Goal: Complete application form

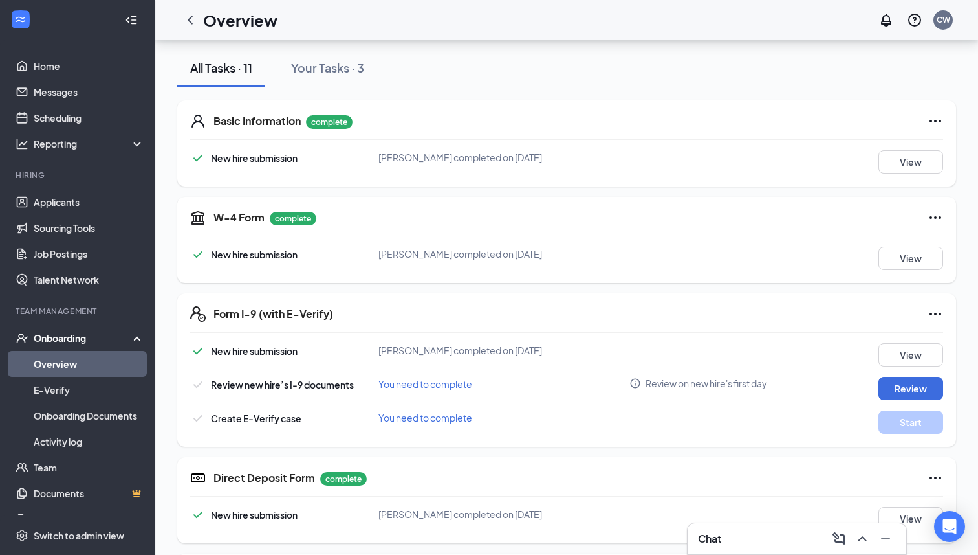
scroll to position [155, 0]
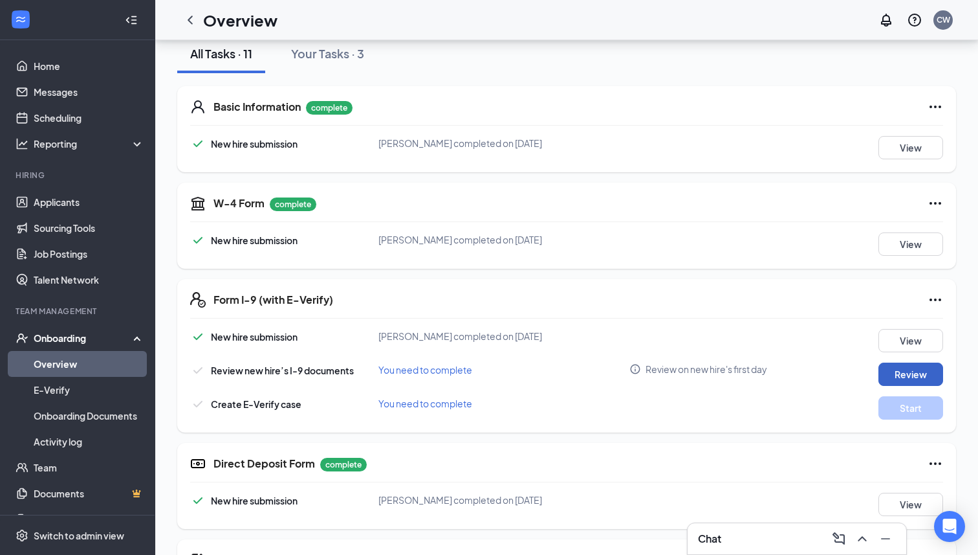
click at [925, 375] on button "Review" at bounding box center [911, 373] width 65 height 23
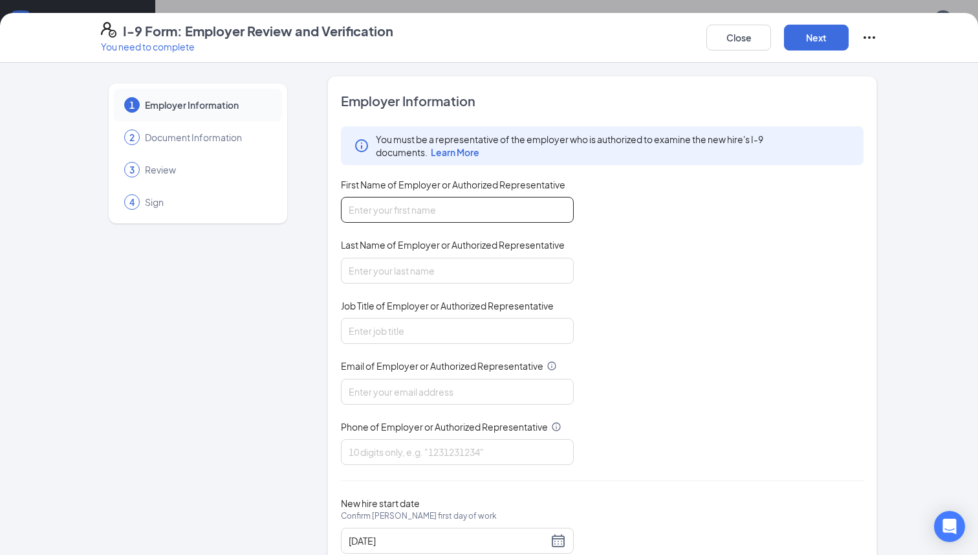
click at [534, 202] on input "First Name of Employer or Authorized Representative" at bounding box center [457, 210] width 233 height 26
type input "[PERSON_NAME]"
type input "9039183767"
click at [371, 336] on input "Job Title of Employer or Authorized Representative" at bounding box center [457, 331] width 233 height 26
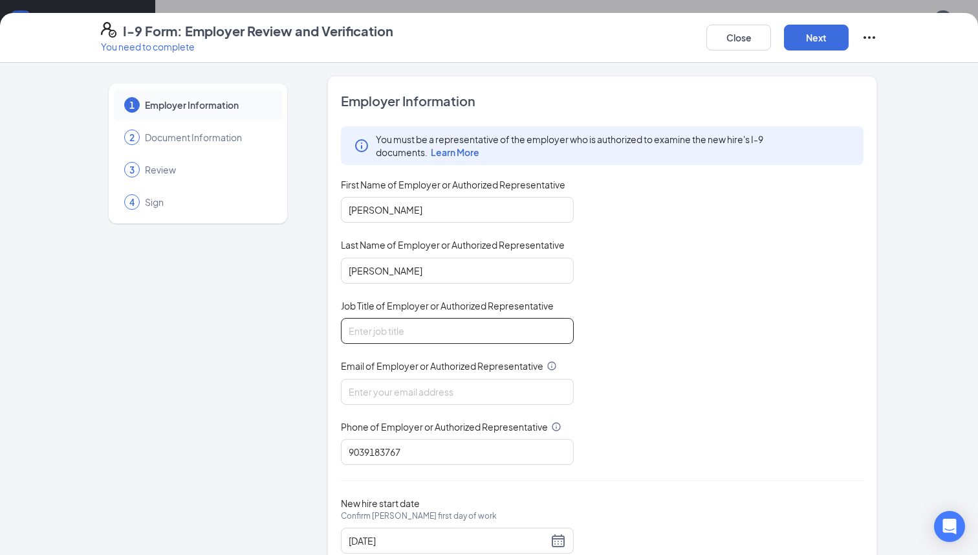
type input "Operations Manager"
click at [403, 399] on input "Email of Employer or Authorized Representative" at bounding box center [457, 392] width 233 height 26
type input "[EMAIL_ADDRESS][DOMAIN_NAME]"
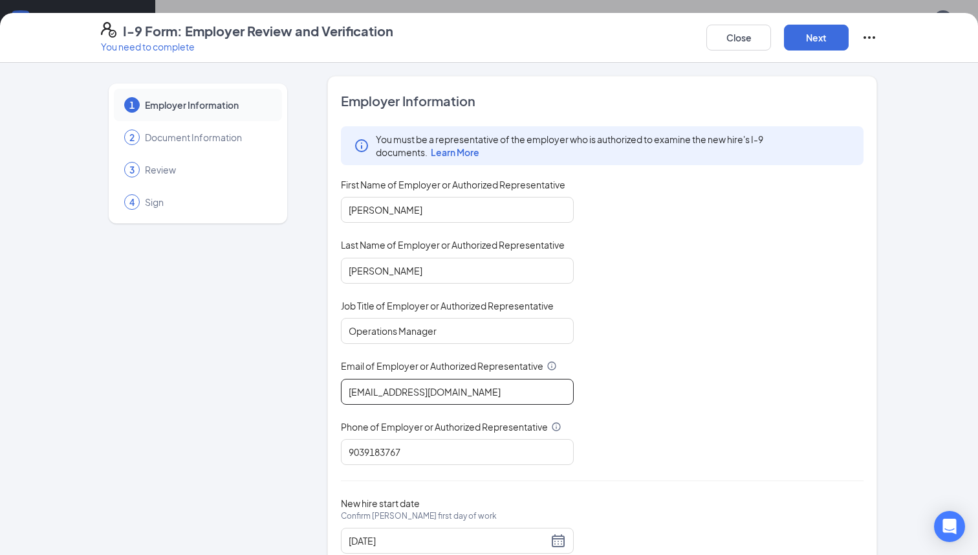
scroll to position [42, 0]
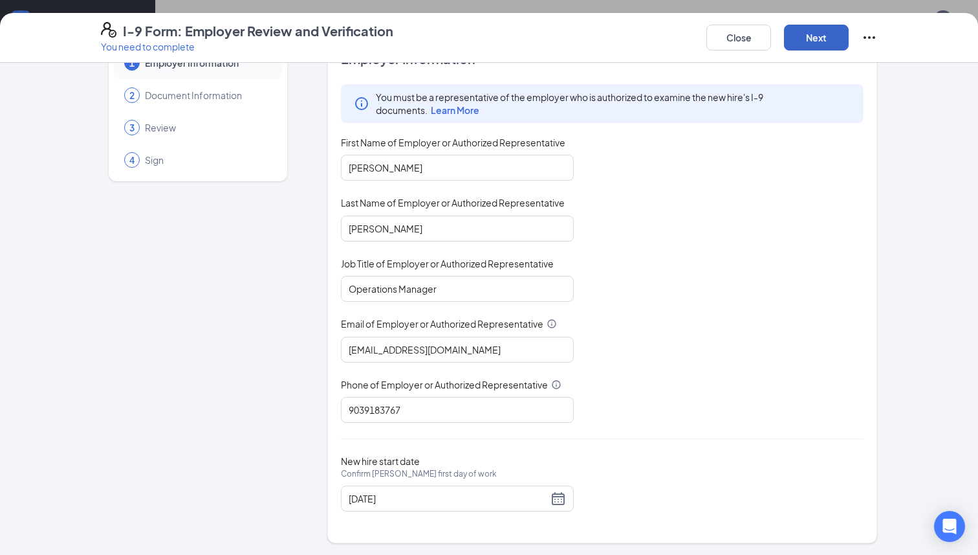
click at [816, 47] on button "Next" at bounding box center [816, 38] width 65 height 26
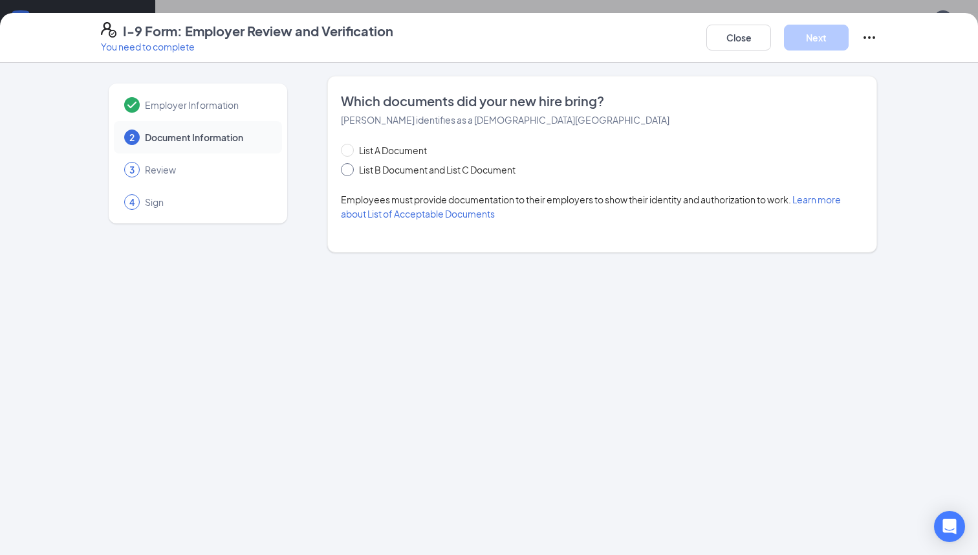
click at [456, 168] on span "List B Document and List C Document" at bounding box center [437, 169] width 167 height 14
click at [350, 168] on input "List B Document and List C Document" at bounding box center [345, 167] width 9 height 9
radio input "true"
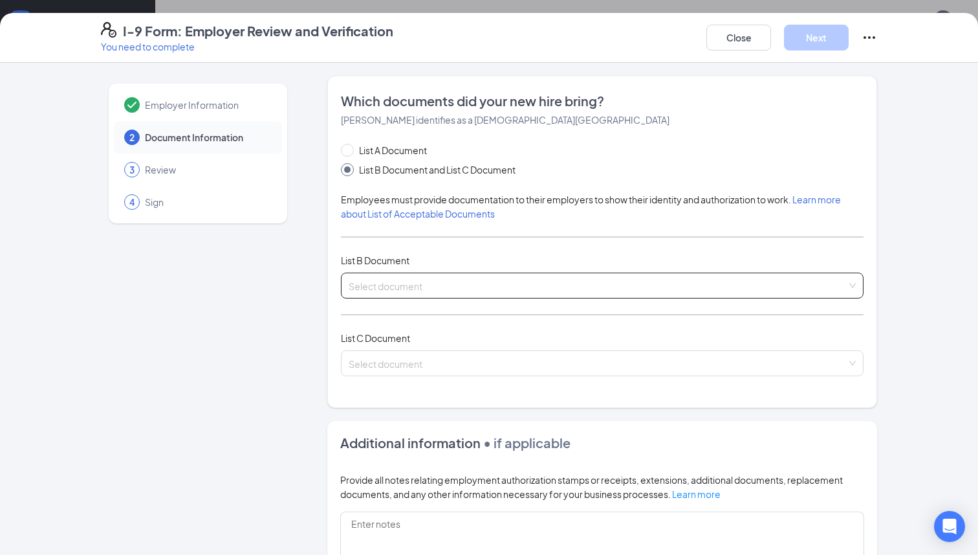
click at [379, 289] on input "search" at bounding box center [598, 282] width 498 height 19
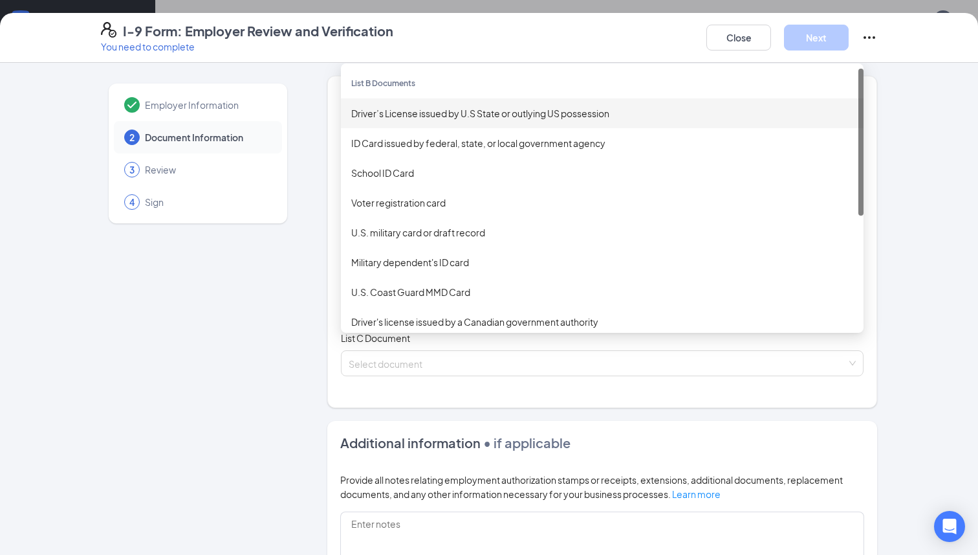
click at [490, 117] on div "Driver’s License issued by U.S State or outlying US possession" at bounding box center [602, 113] width 502 height 14
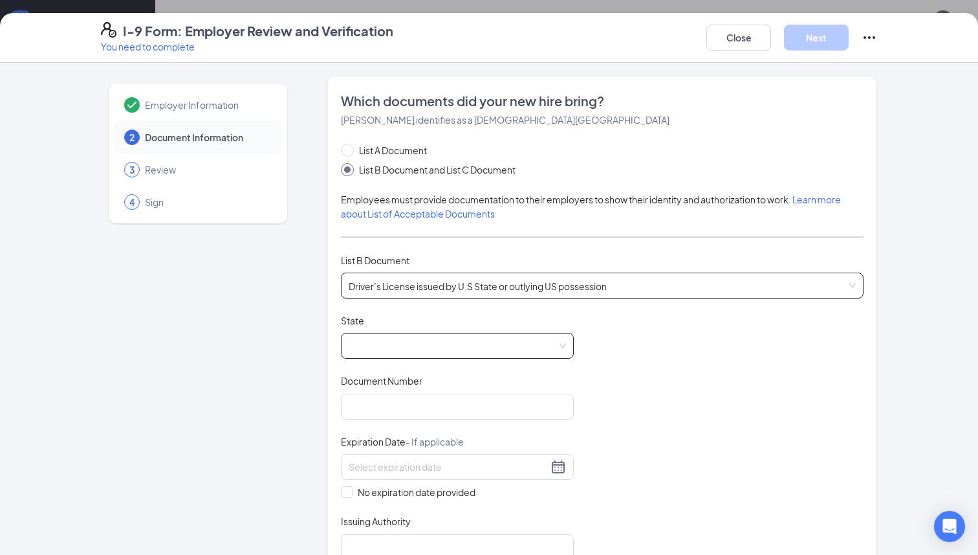
click at [453, 340] on span at bounding box center [457, 345] width 217 height 25
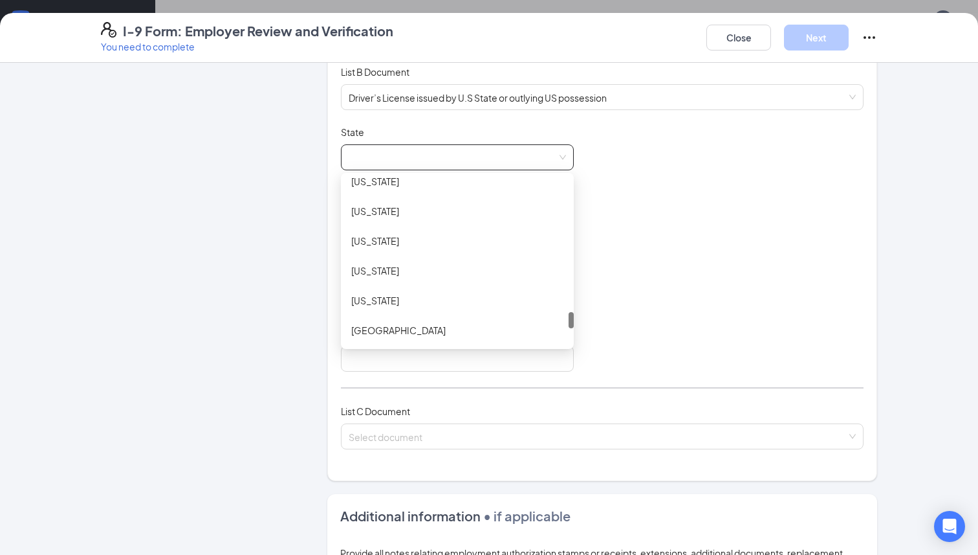
scroll to position [1331, 0]
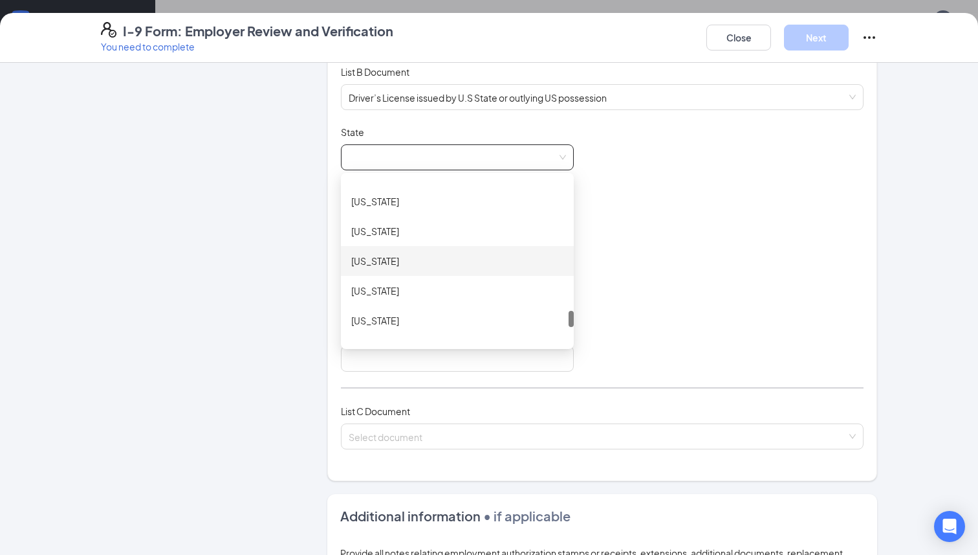
click at [410, 258] on div "[US_STATE]" at bounding box center [457, 261] width 212 height 14
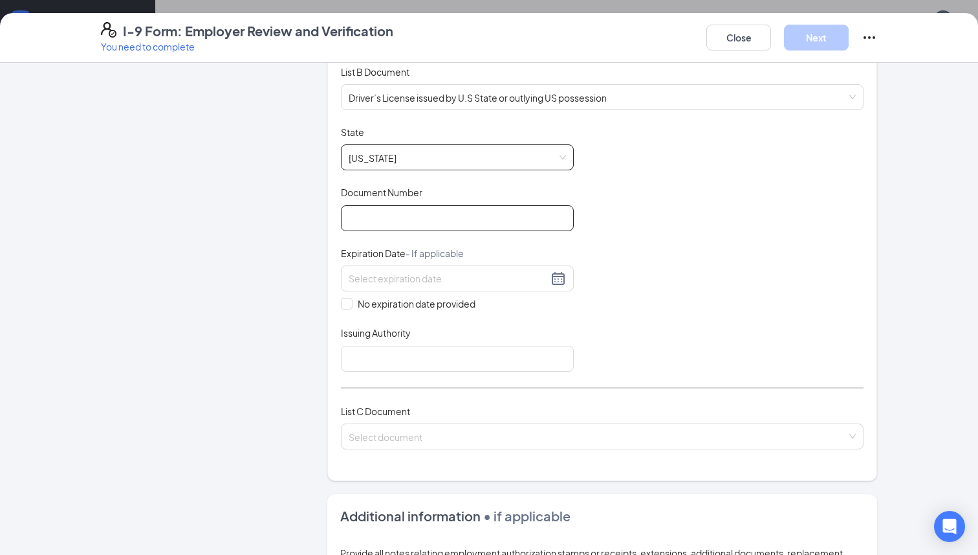
click at [499, 226] on input "Document Number" at bounding box center [457, 218] width 233 height 26
type input "37717337"
click at [483, 267] on div at bounding box center [457, 278] width 233 height 26
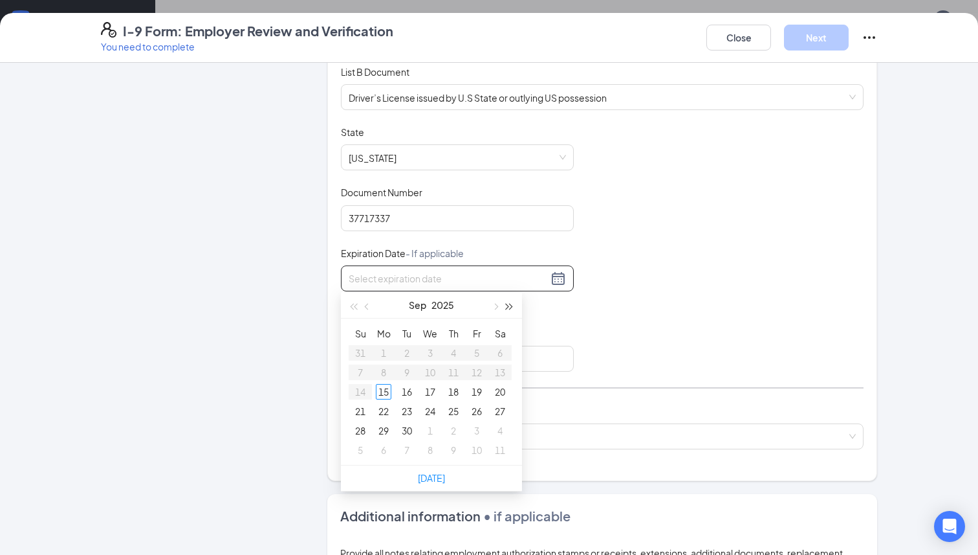
click at [511, 304] on span "button" at bounding box center [510, 307] width 6 height 6
click at [370, 307] on span "button" at bounding box center [368, 307] width 6 height 6
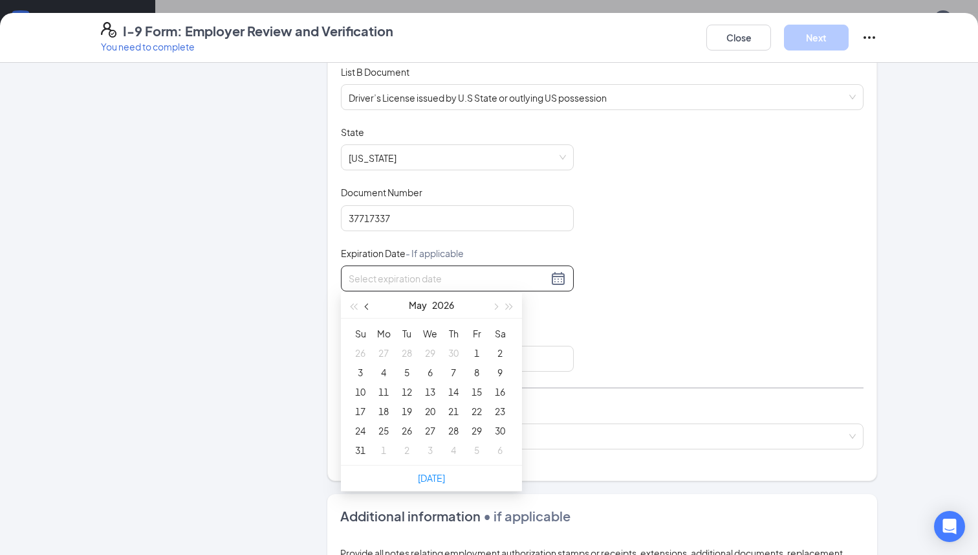
click at [370, 307] on span "button" at bounding box center [368, 307] width 6 height 6
type input "[DATE]"
click at [459, 371] on div "12" at bounding box center [454, 372] width 16 height 16
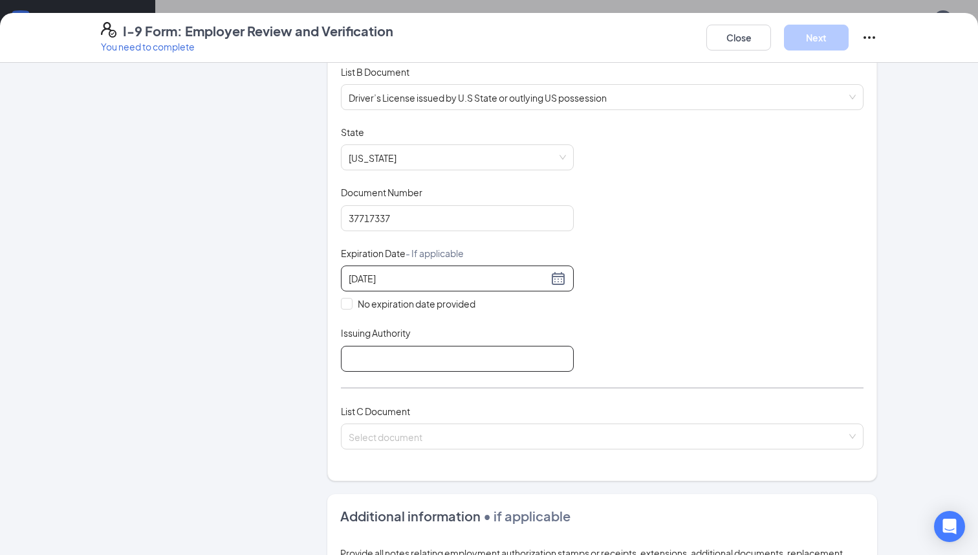
click at [571, 348] on input "Issuing Authority" at bounding box center [457, 359] width 233 height 26
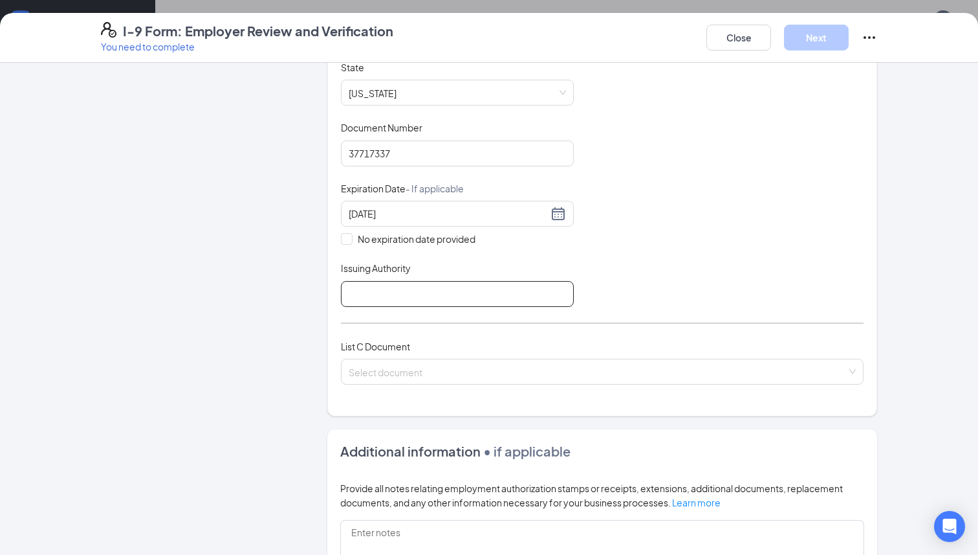
scroll to position [259, 0]
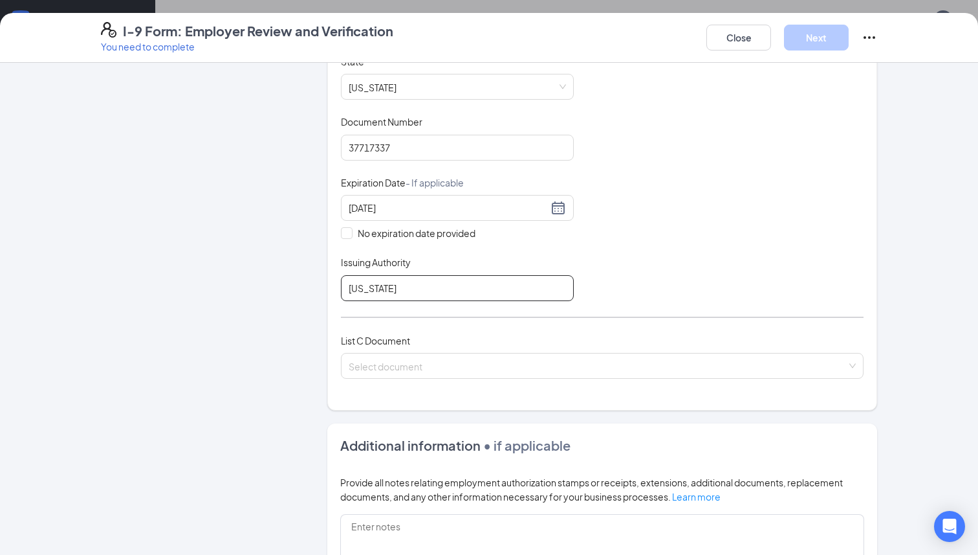
type input "[US_STATE]"
click at [611, 246] on div "Document Title Driver’s License issued by U.S State or outlying US possession S…" at bounding box center [602, 178] width 523 height 246
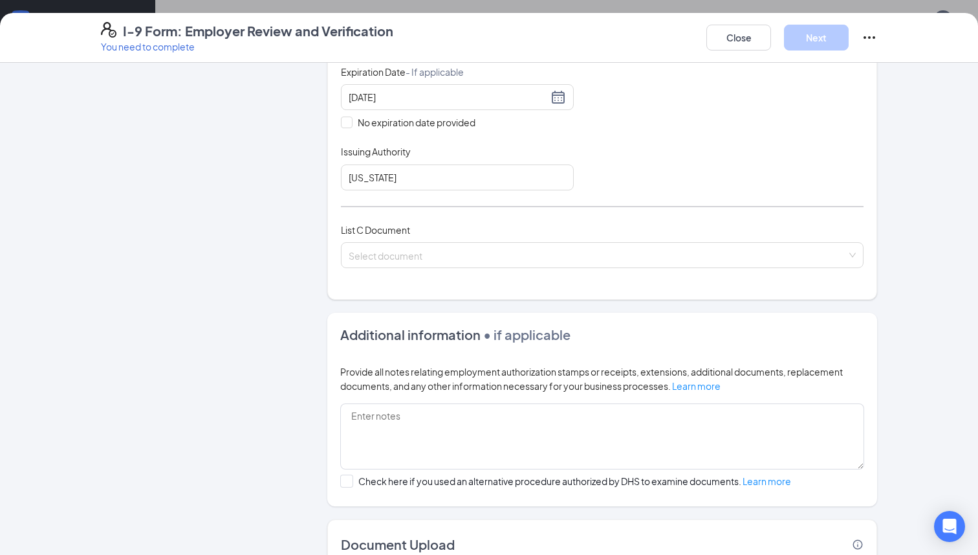
scroll to position [373, 0]
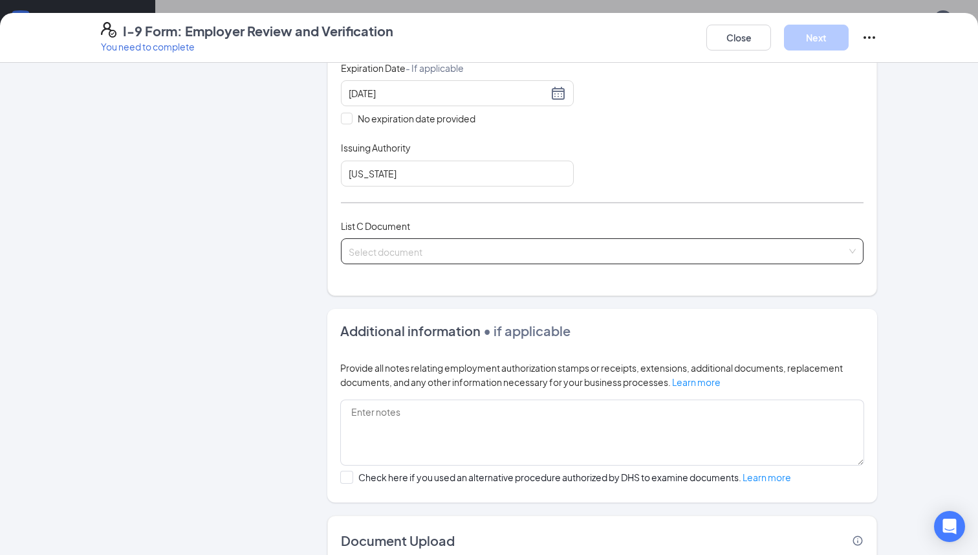
click at [591, 245] on input "search" at bounding box center [598, 248] width 498 height 19
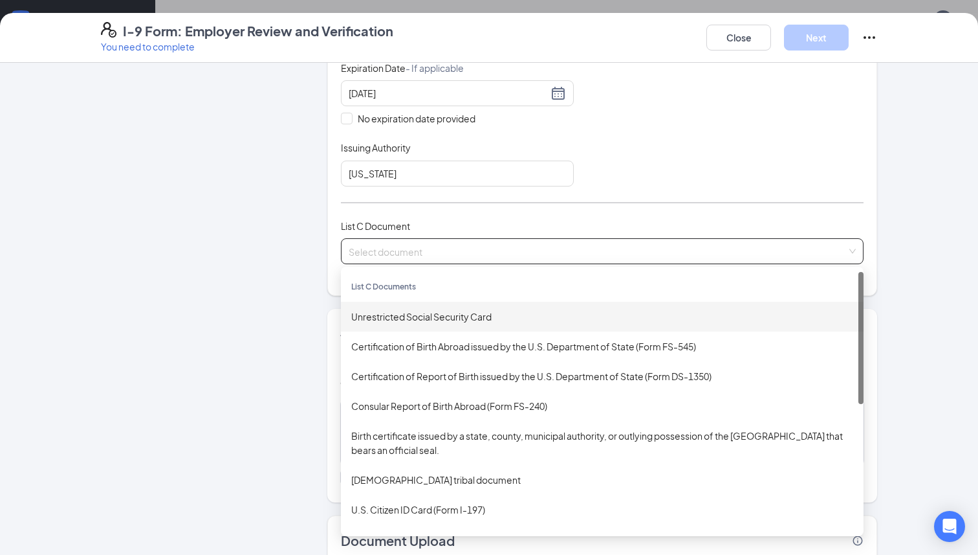
click at [465, 310] on div "Unrestricted Social Security Card" at bounding box center [602, 316] width 502 height 14
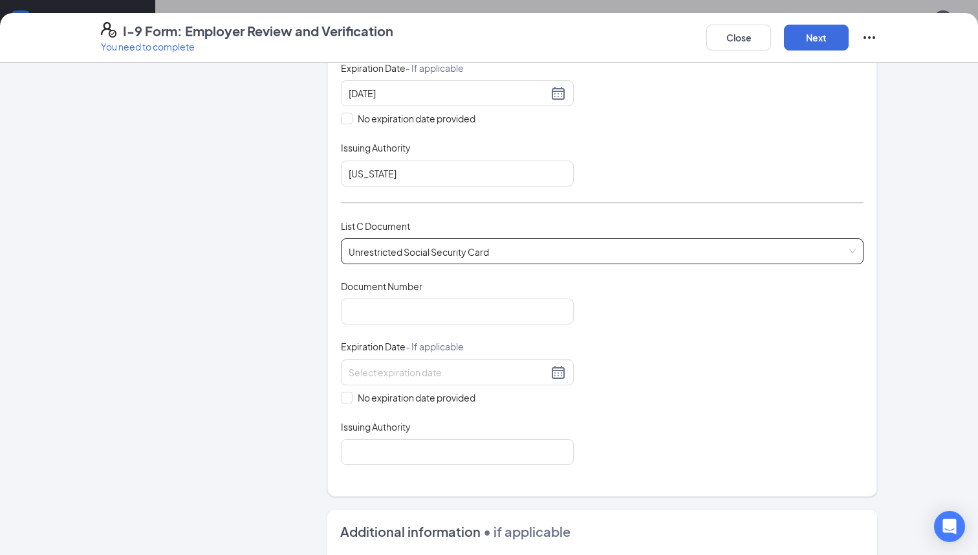
scroll to position [447, 0]
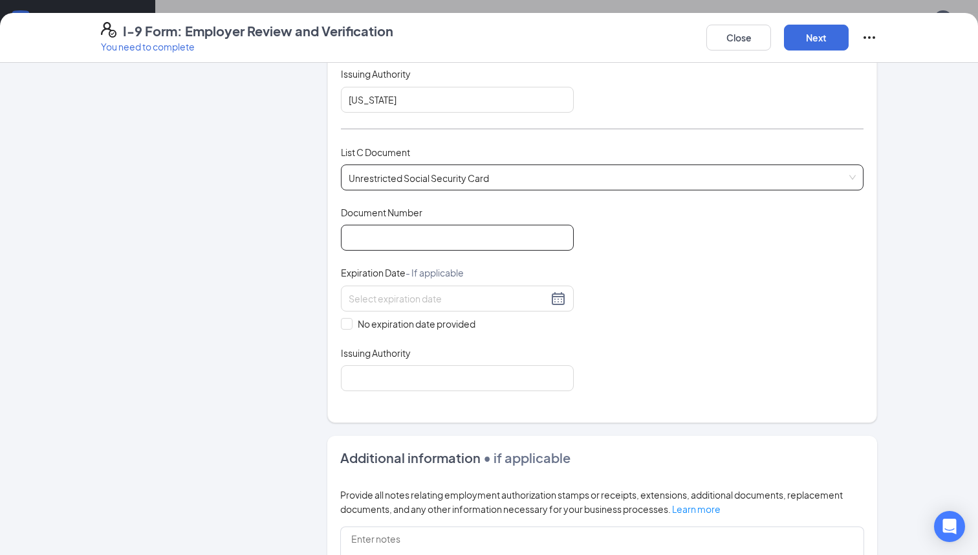
click at [520, 234] on input "Document Number" at bounding box center [457, 238] width 233 height 26
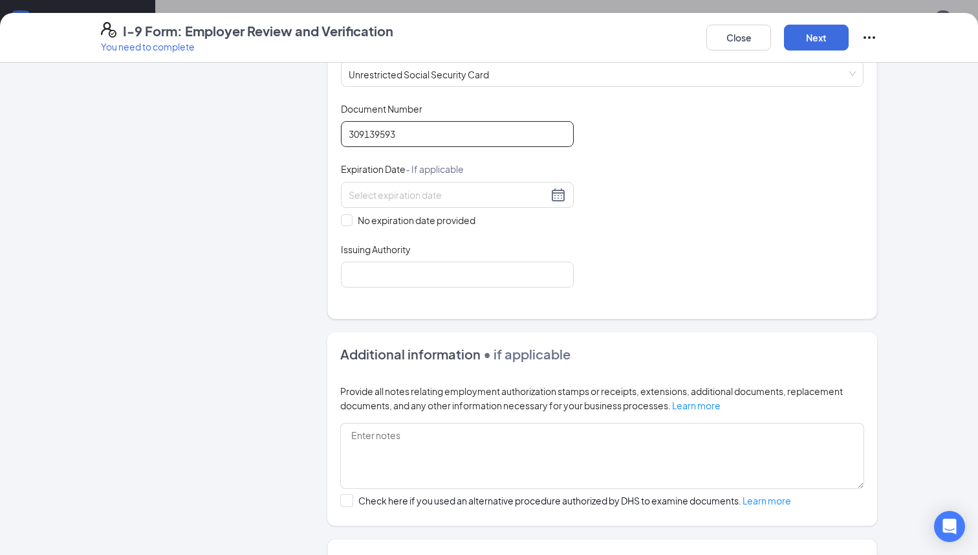
scroll to position [562, 0]
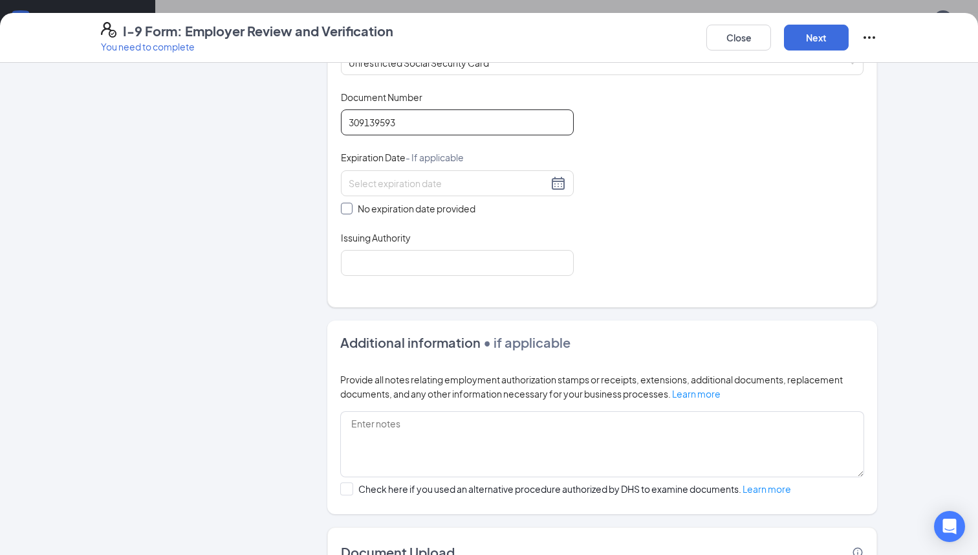
type input "309139593"
click at [350, 203] on span at bounding box center [347, 209] width 12 height 12
click at [350, 203] on input "No expiration date provided" at bounding box center [345, 207] width 9 height 9
checkbox input "true"
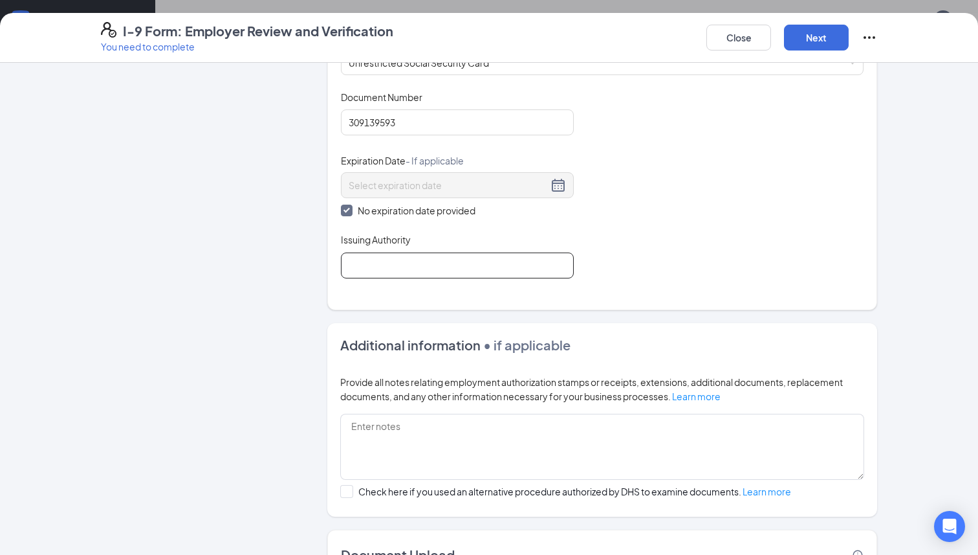
click at [358, 259] on input "Issuing Authority" at bounding box center [457, 265] width 233 height 26
type input "Social Security Administration"
click at [639, 236] on div "Document Title Unrestricted Social Security Card Document Number 309139593 Expi…" at bounding box center [602, 185] width 523 height 188
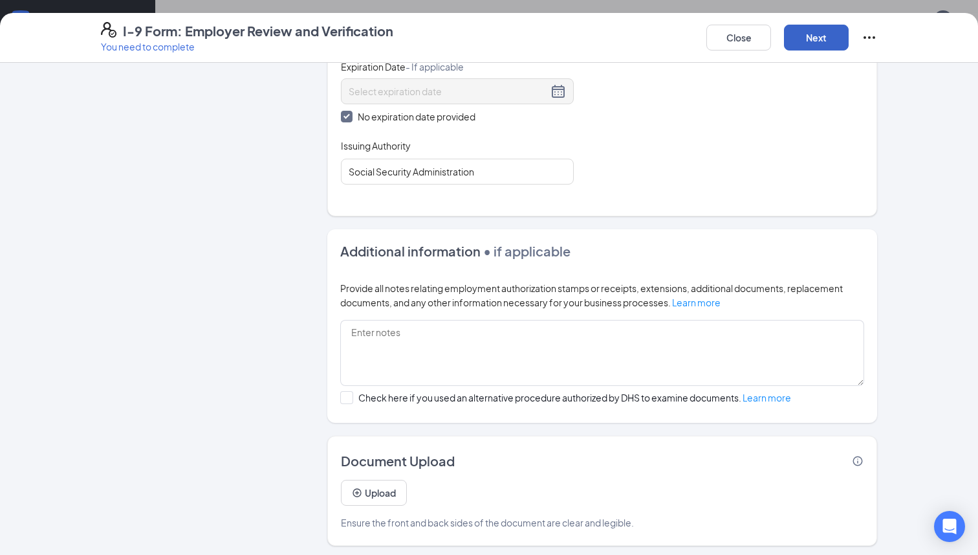
click at [817, 38] on button "Next" at bounding box center [816, 38] width 65 height 26
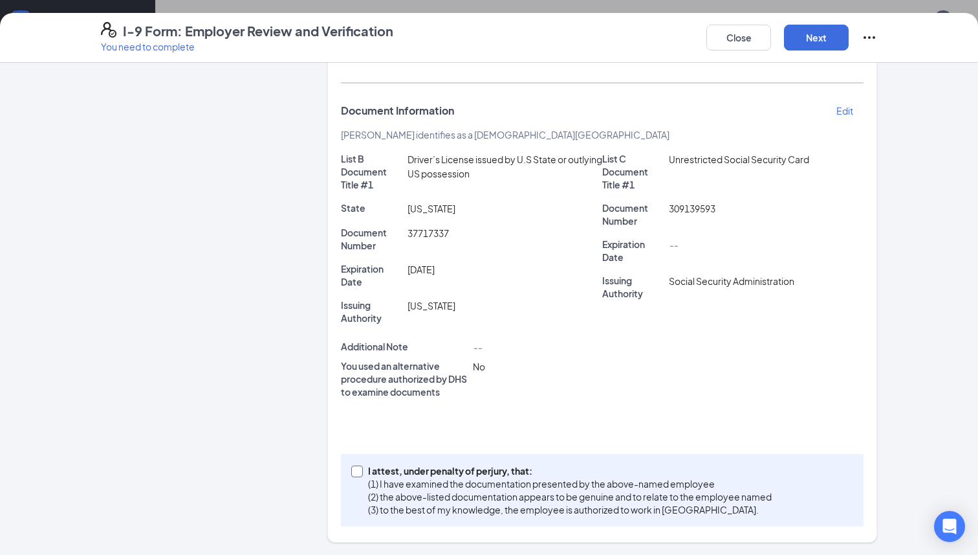
click at [355, 472] on input "I attest, under penalty of [PERSON_NAME], that: (1) I have examined the documen…" at bounding box center [355, 469] width 9 height 9
checkbox input "true"
click at [817, 46] on button "Next" at bounding box center [816, 38] width 65 height 26
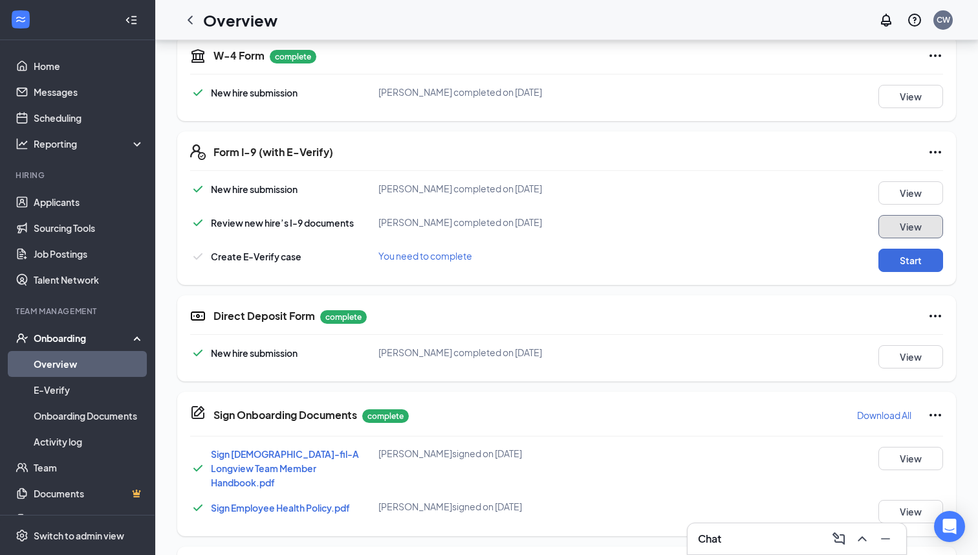
scroll to position [311, 0]
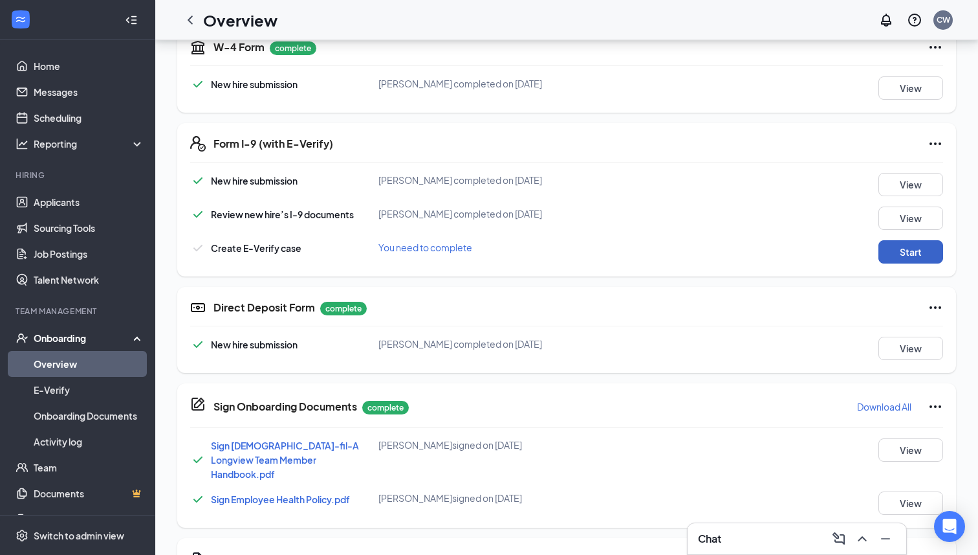
click at [927, 252] on button "Start" at bounding box center [911, 251] width 65 height 23
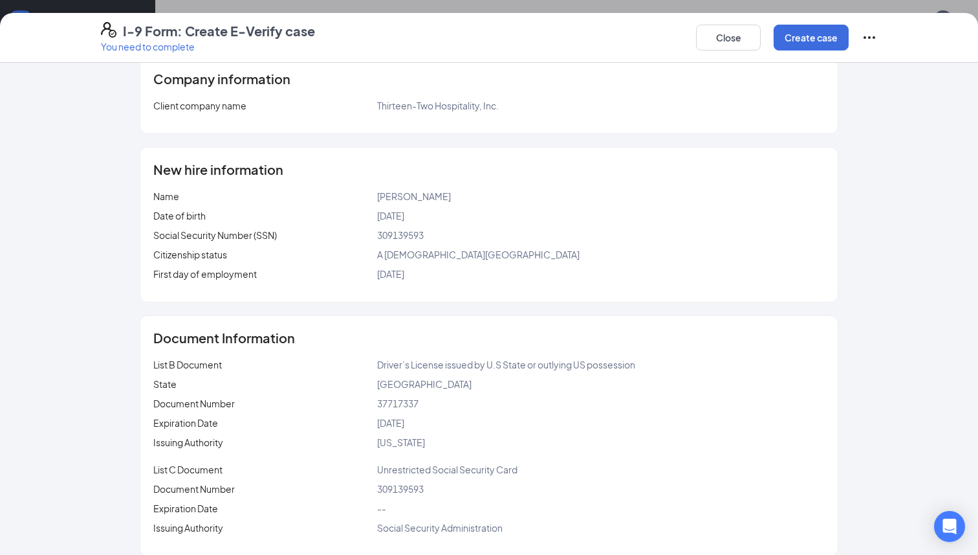
scroll to position [0, 0]
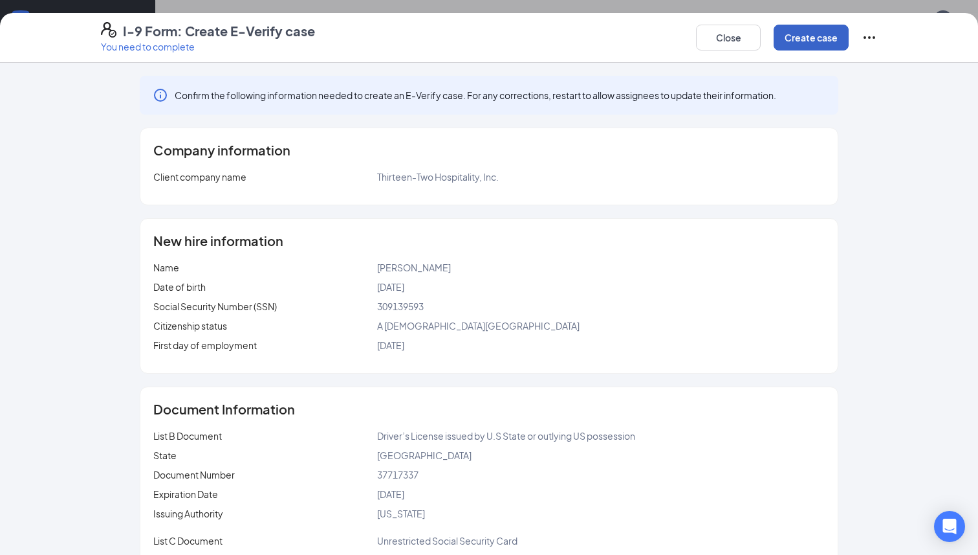
click at [821, 49] on button "Create case" at bounding box center [811, 38] width 75 height 26
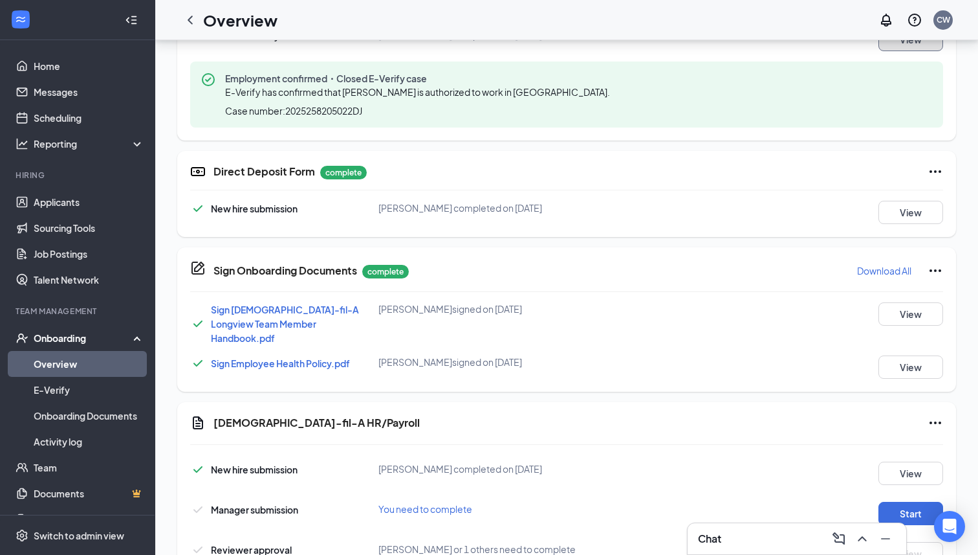
scroll to position [558, 0]
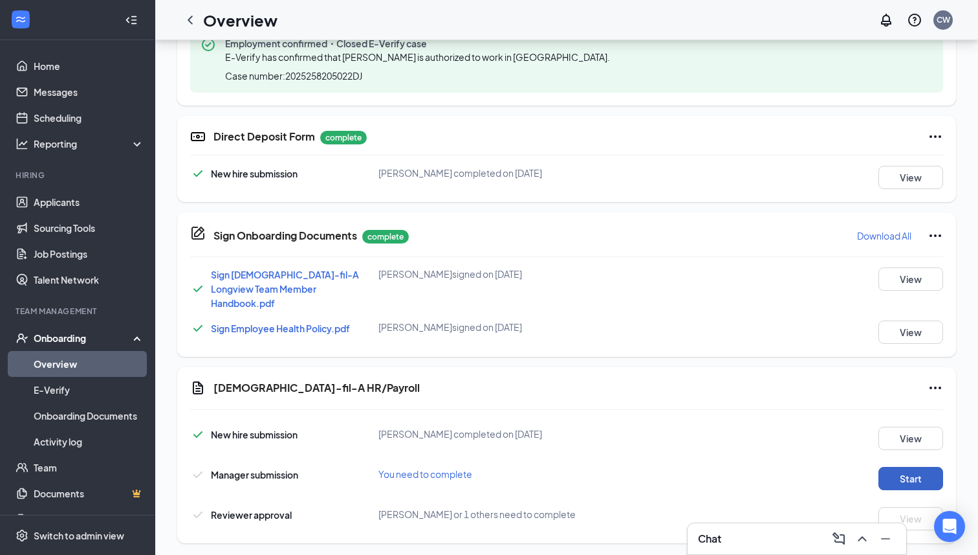
click at [923, 467] on button "Start" at bounding box center [911, 478] width 65 height 23
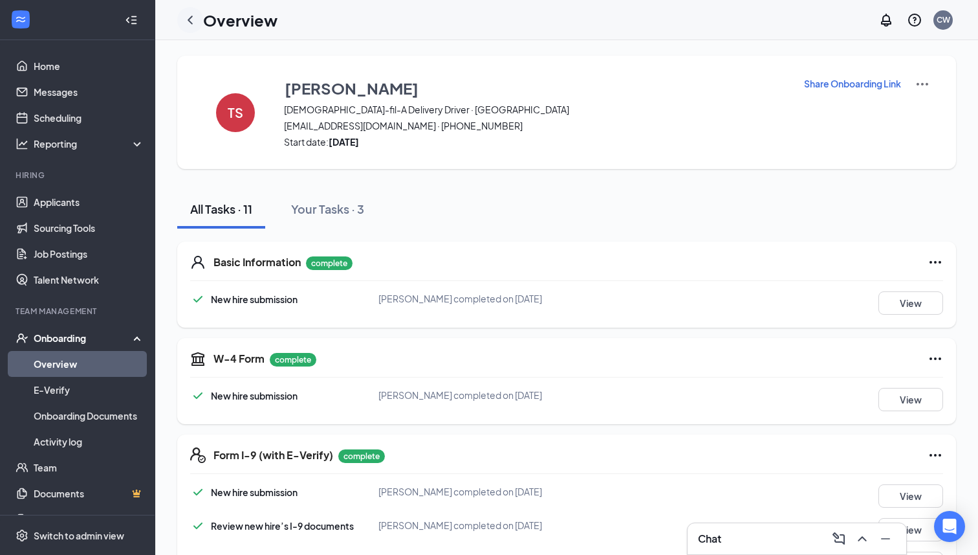
click at [190, 27] on icon "ChevronLeft" at bounding box center [190, 20] width 16 height 16
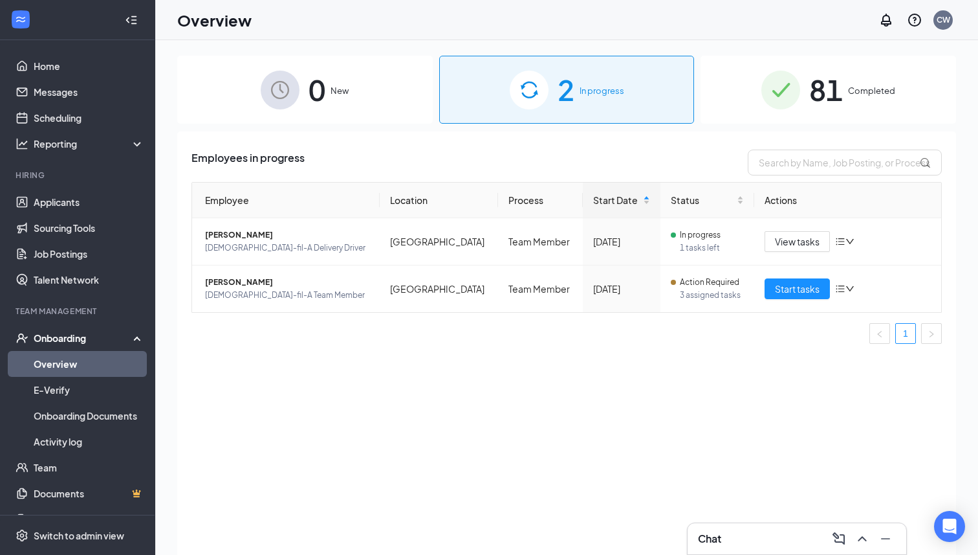
click at [470, 335] on ul "1" at bounding box center [567, 333] width 751 height 21
